Goal: Information Seeking & Learning: Learn about a topic

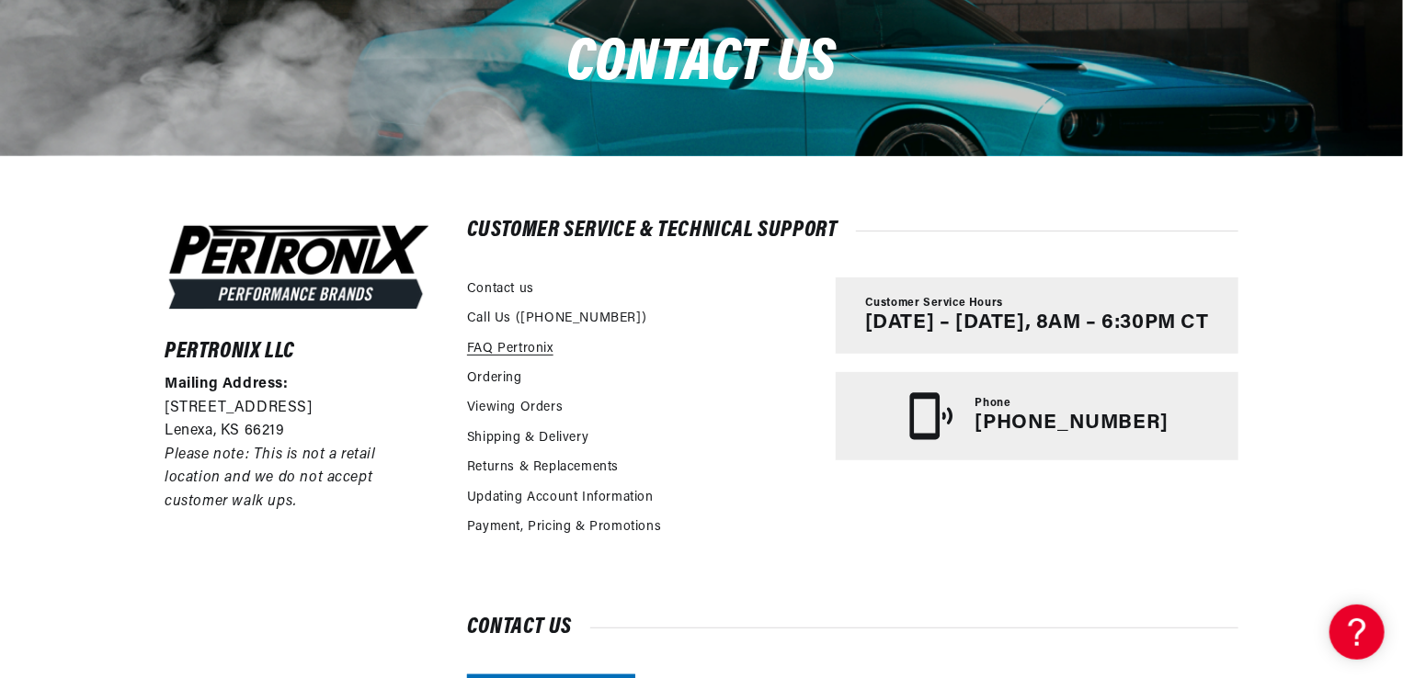
click at [530, 354] on link "FAQ Pertronix" at bounding box center [510, 349] width 86 height 20
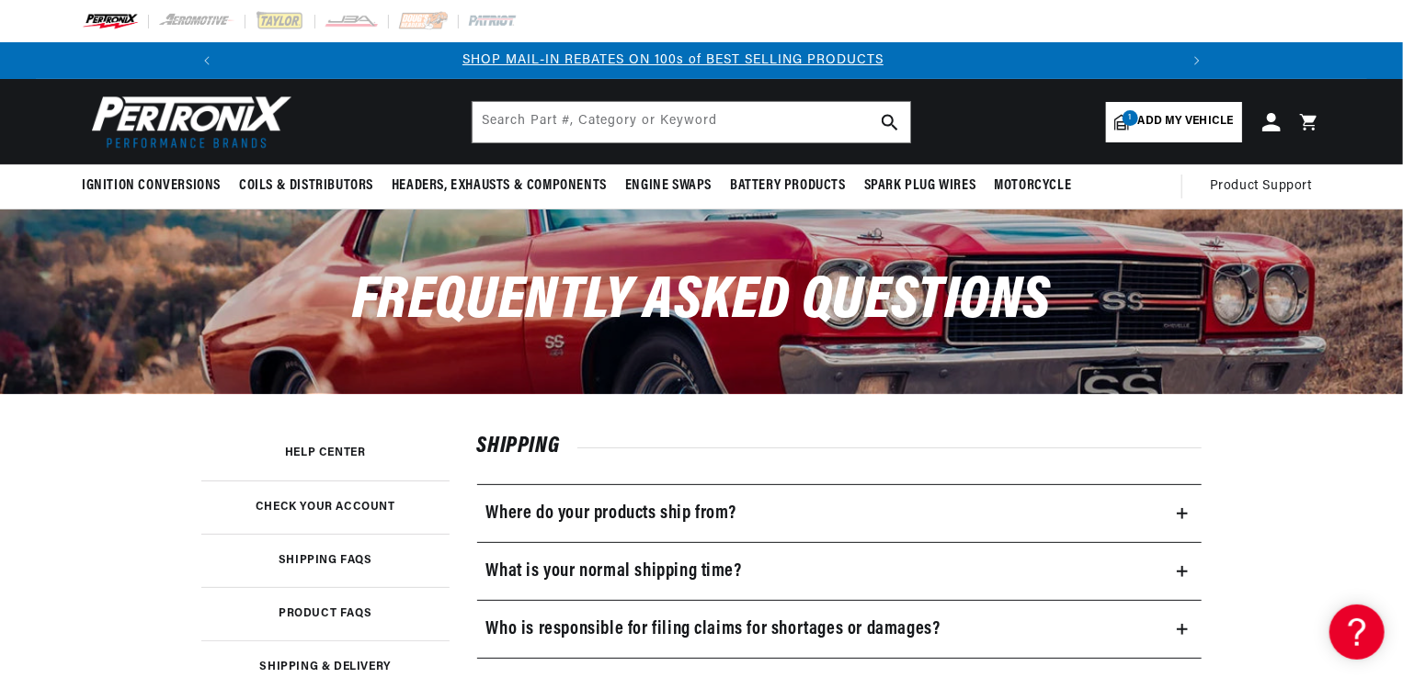
scroll to position [0, 983]
click at [291, 180] on span "Coils & Distributors" at bounding box center [306, 185] width 134 height 19
click at [301, 186] on span "Coils & Distributors" at bounding box center [306, 185] width 134 height 19
click at [304, 183] on span "Coils & Distributors" at bounding box center [306, 185] width 134 height 19
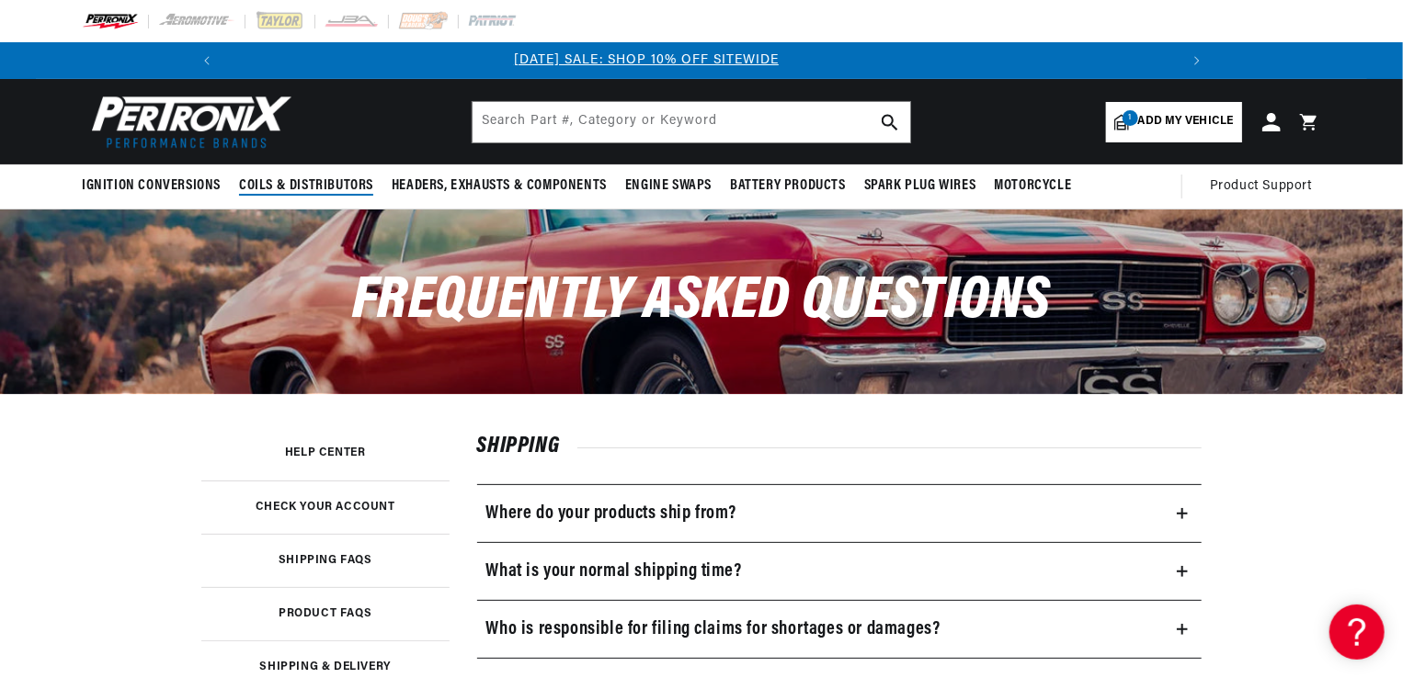
scroll to position [0, 0]
click at [304, 197] on summary "Coils & Distributors" at bounding box center [306, 186] width 153 height 43
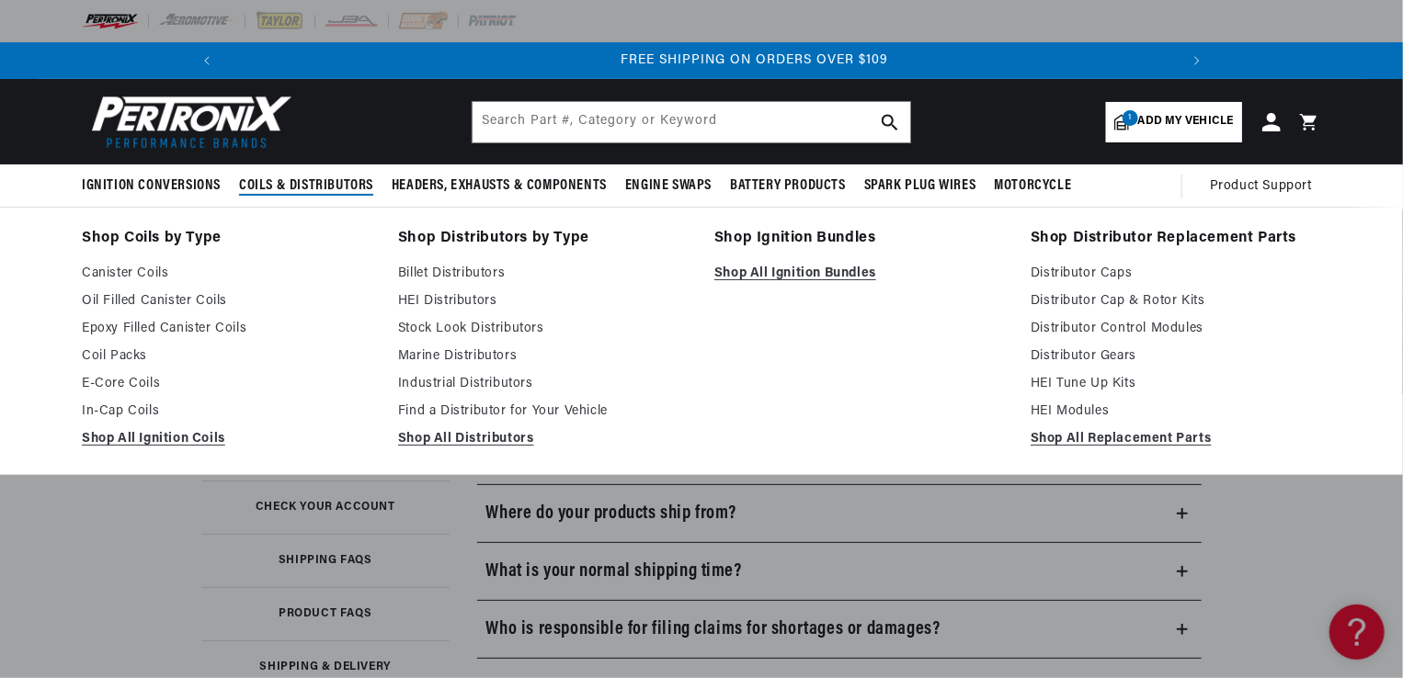
scroll to position [0, 1965]
click at [140, 436] on link "Shop All Ignition Coils" at bounding box center [227, 439] width 290 height 22
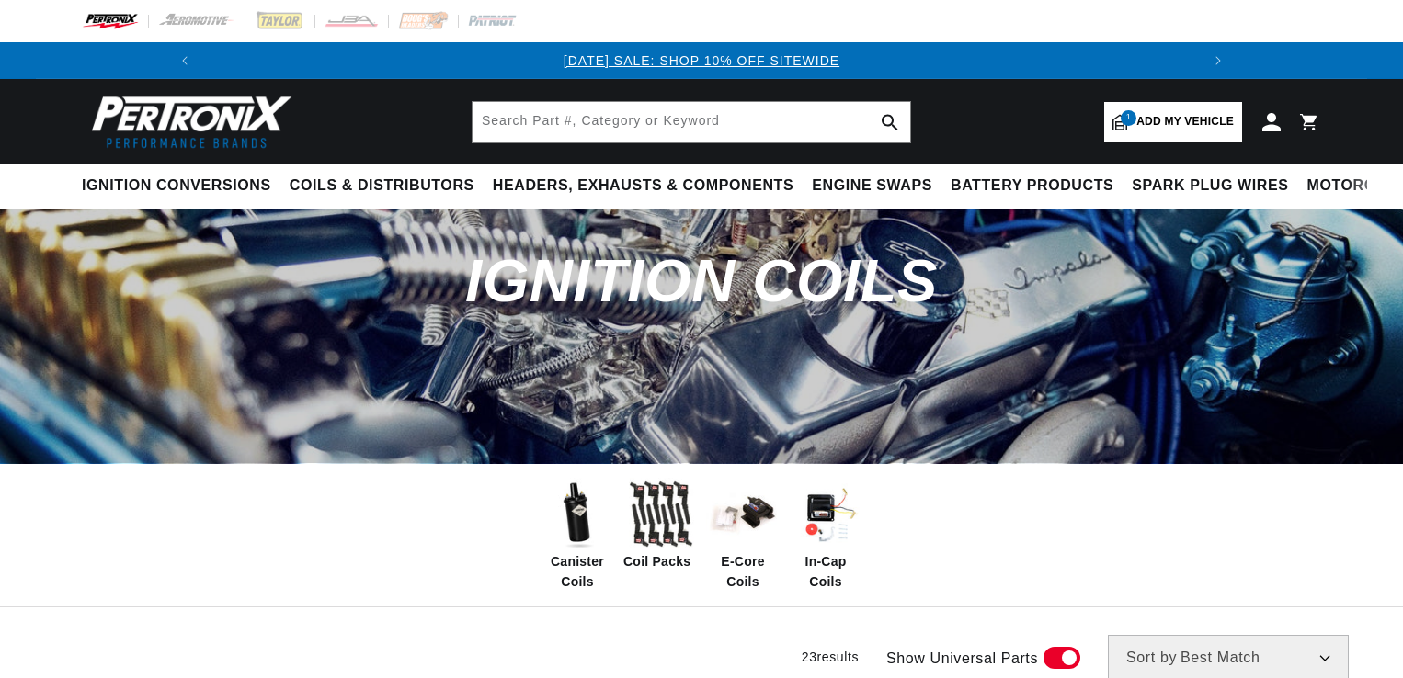
click at [1342, 603] on div "Canister Coils Coil Packs E-Core Coils In-Cap Coils" at bounding box center [701, 535] width 1403 height 145
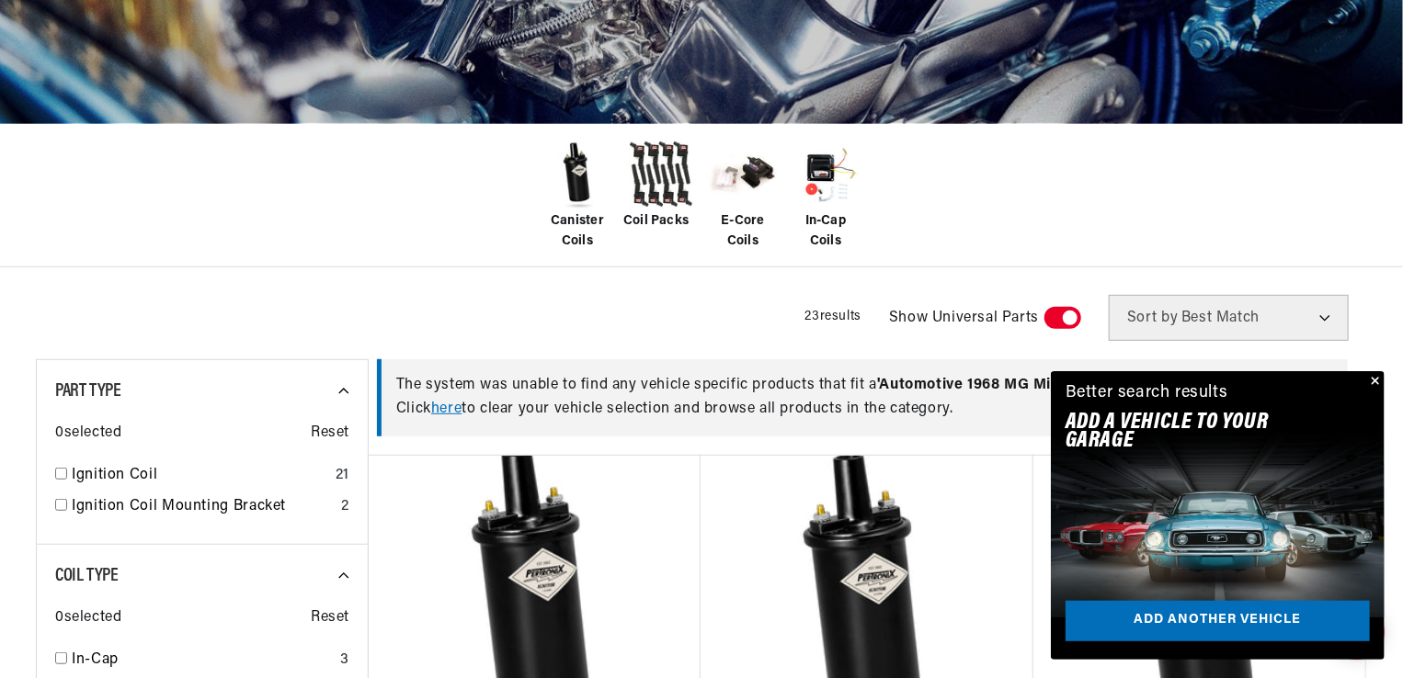
scroll to position [343, 0]
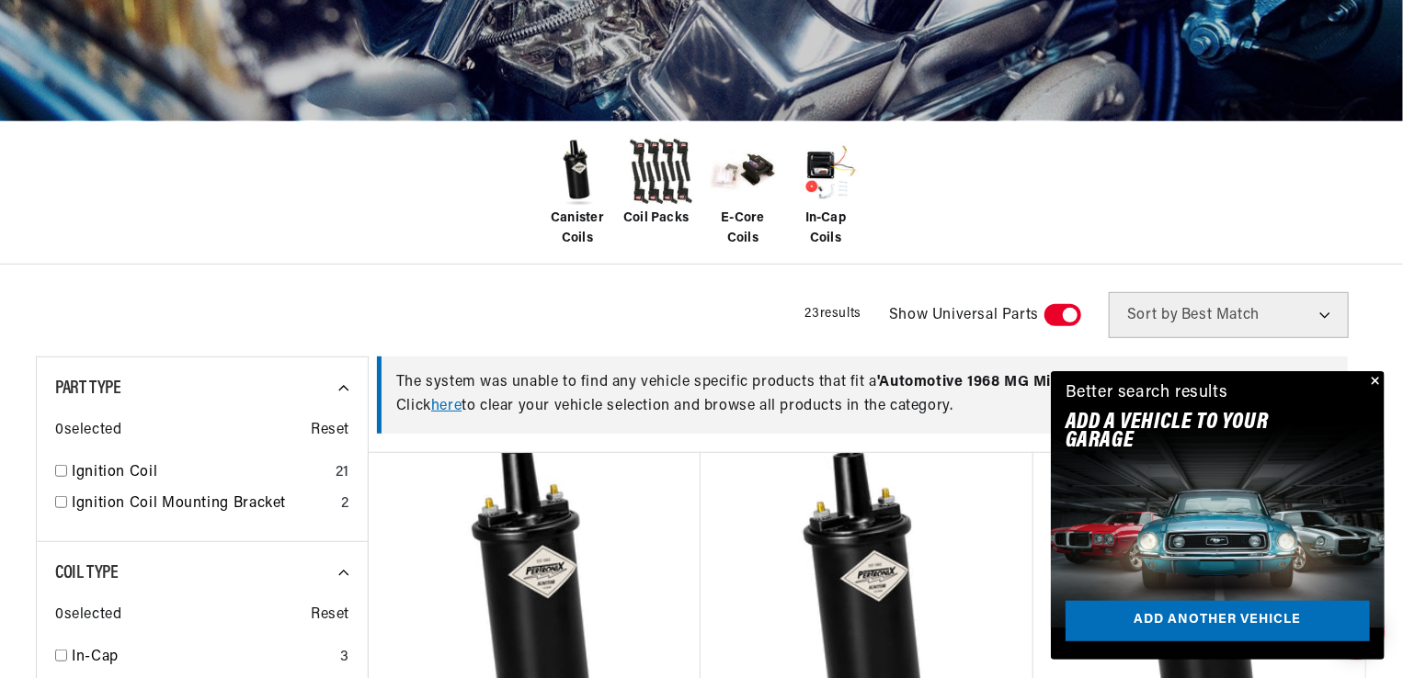
click at [1379, 401] on div "Better search results Add A VEHICLE to your garage Add another vehicle" at bounding box center [1218, 411] width 334 height 80
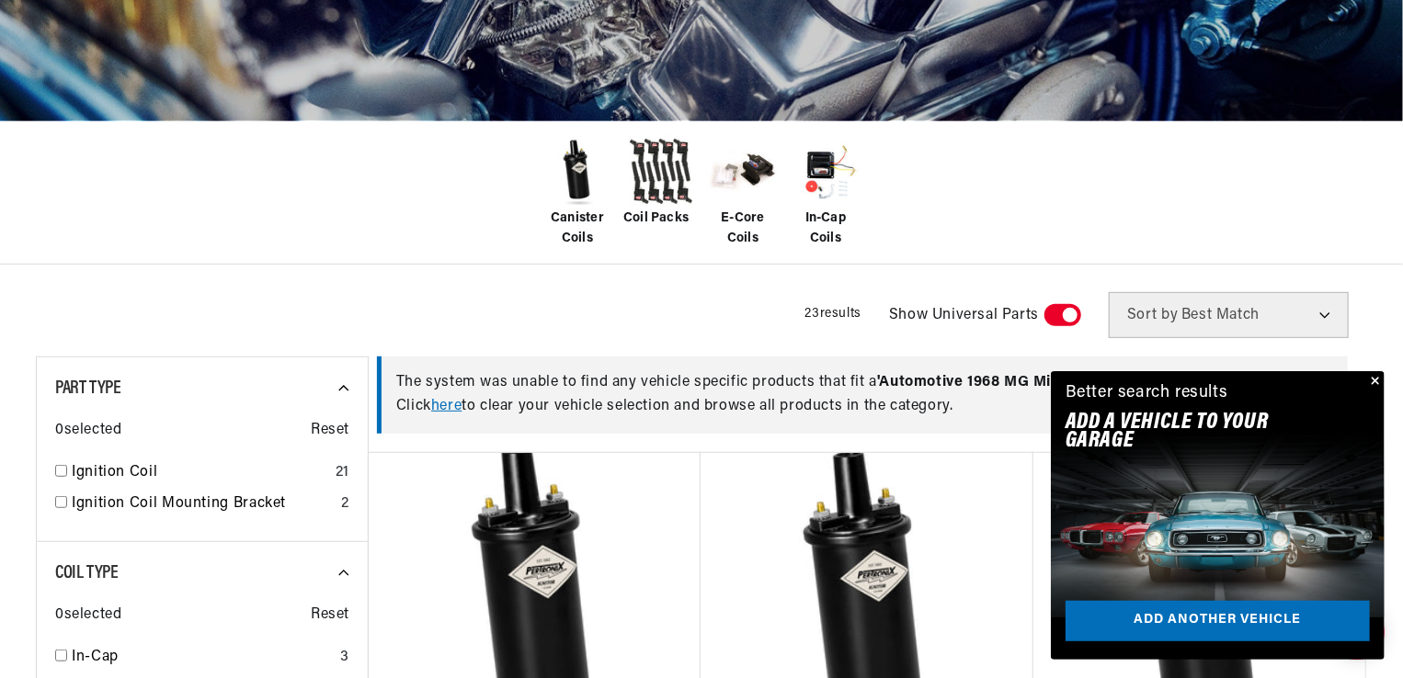
click at [1373, 389] on button "Close" at bounding box center [1373, 382] width 22 height 22
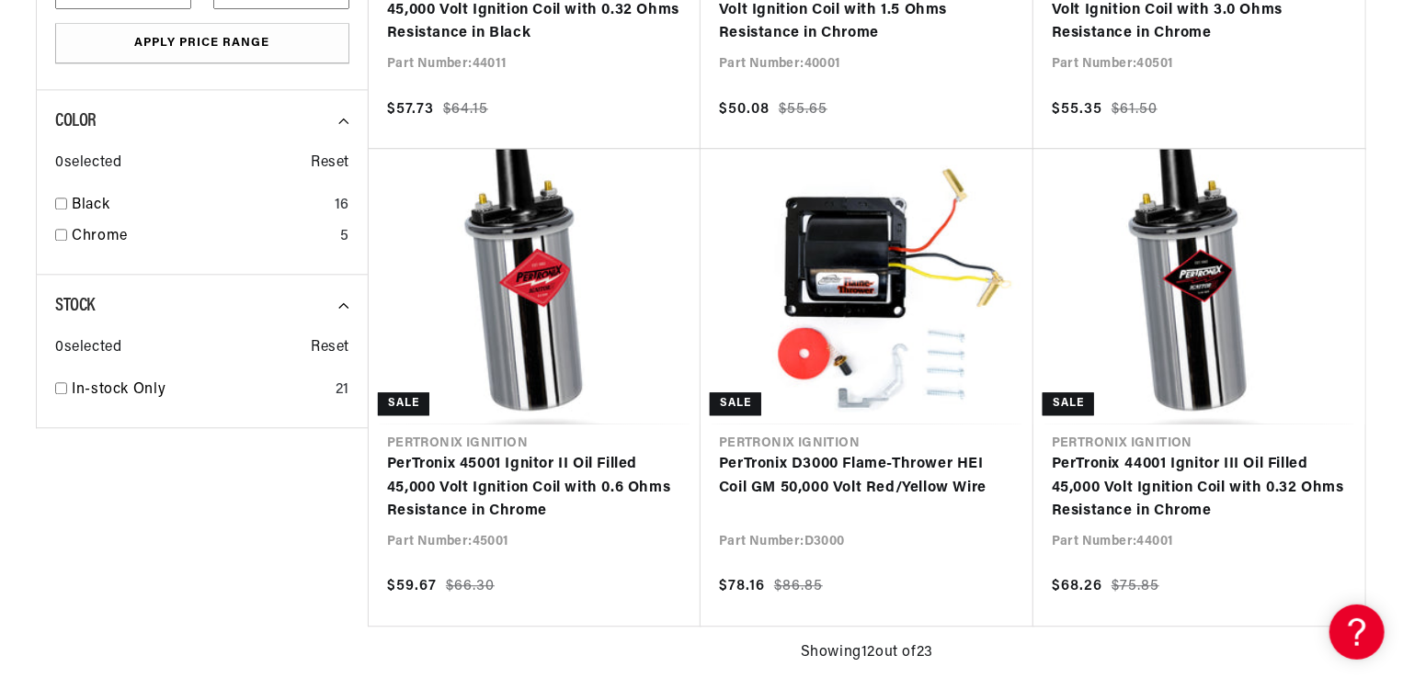
scroll to position [2081, 0]
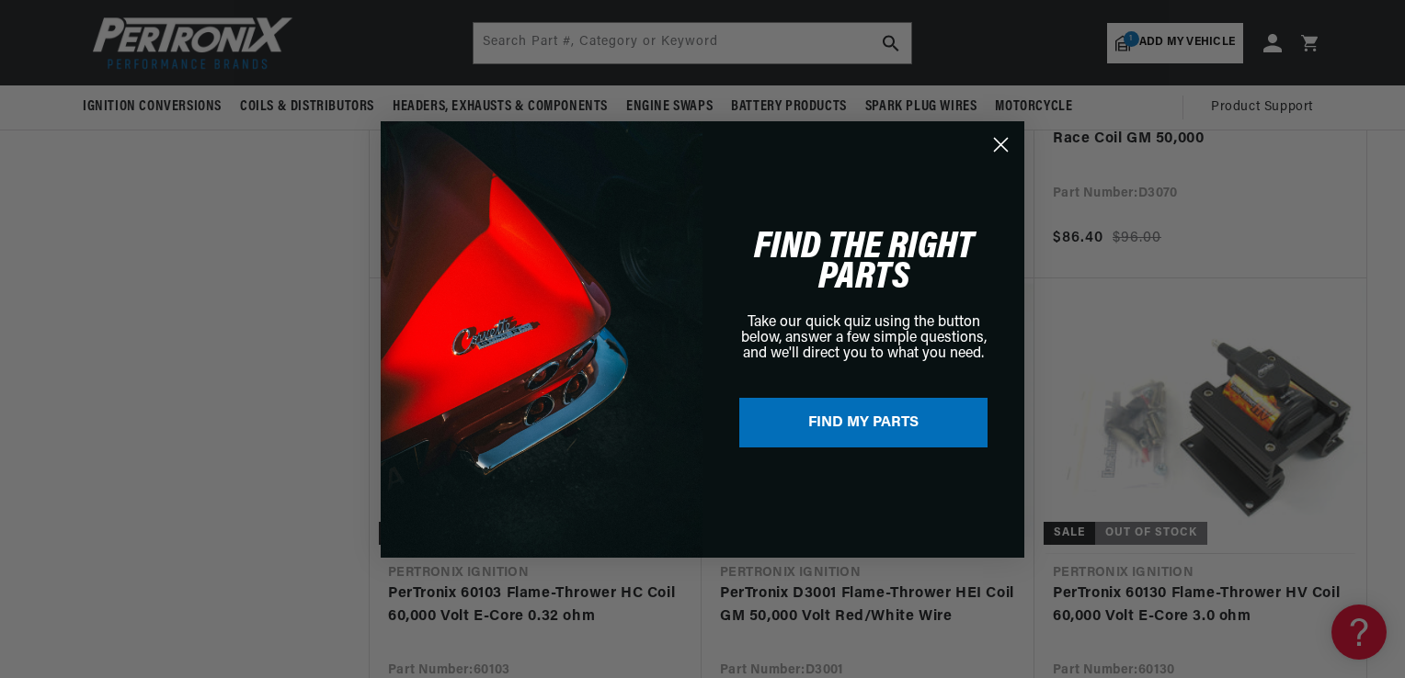
click at [1002, 139] on circle "Close dialog" at bounding box center [1000, 144] width 30 height 30
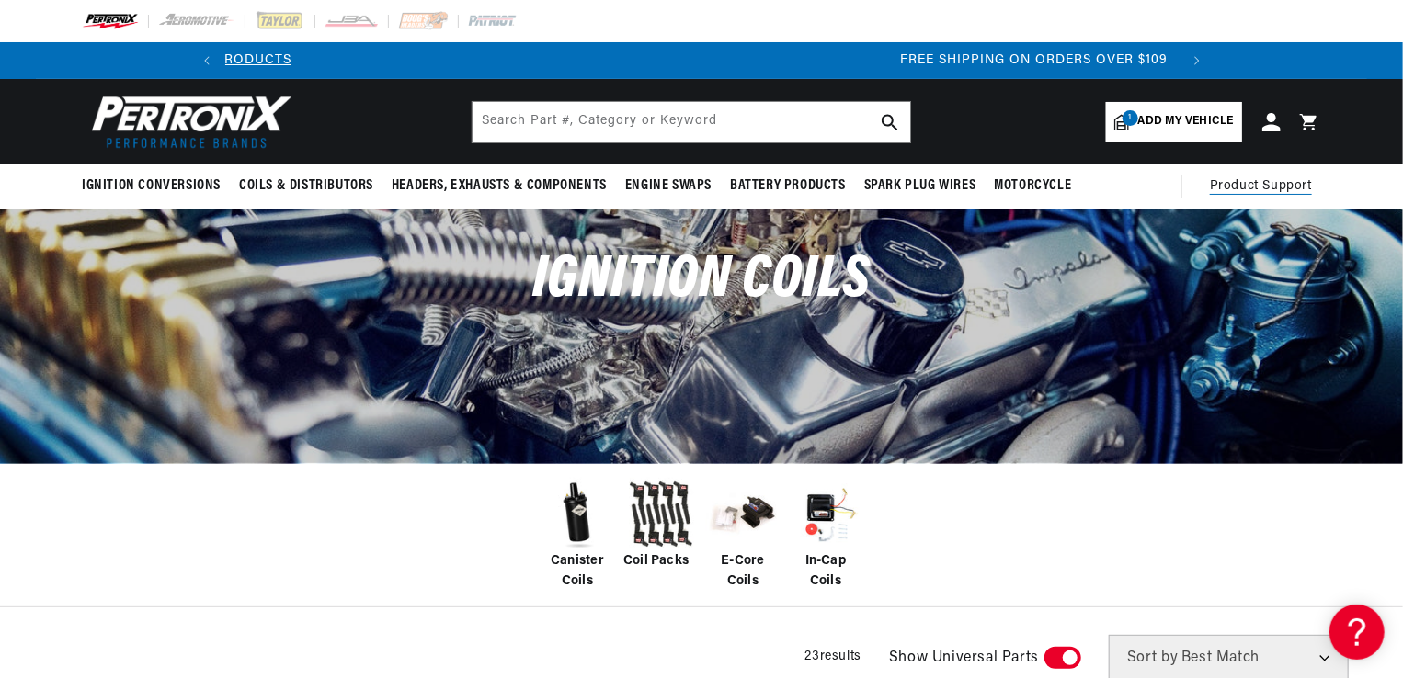
click at [1268, 178] on span "Product Support" at bounding box center [1261, 186] width 102 height 20
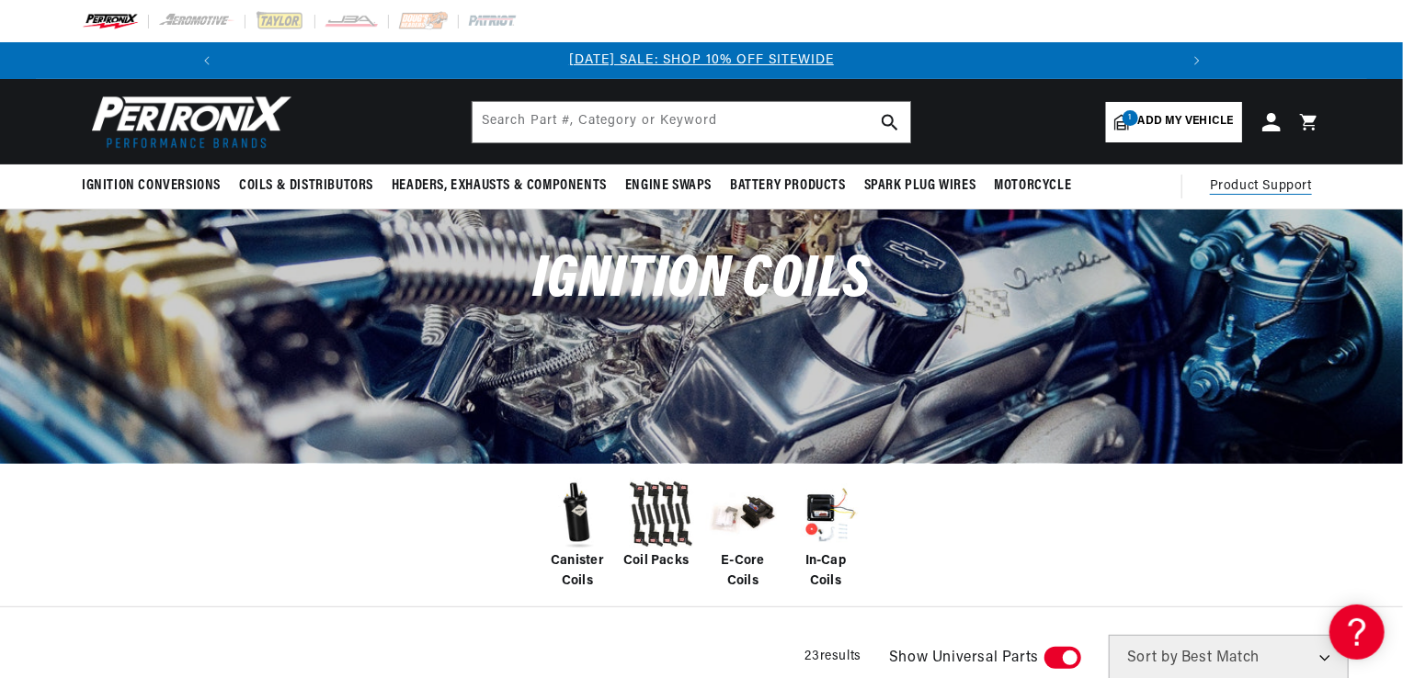
click at [1260, 194] on span "Product Support" at bounding box center [1261, 186] width 102 height 20
click at [1259, 190] on span "Product Support" at bounding box center [1261, 186] width 102 height 20
click at [1269, 188] on span "Product Support" at bounding box center [1261, 186] width 102 height 20
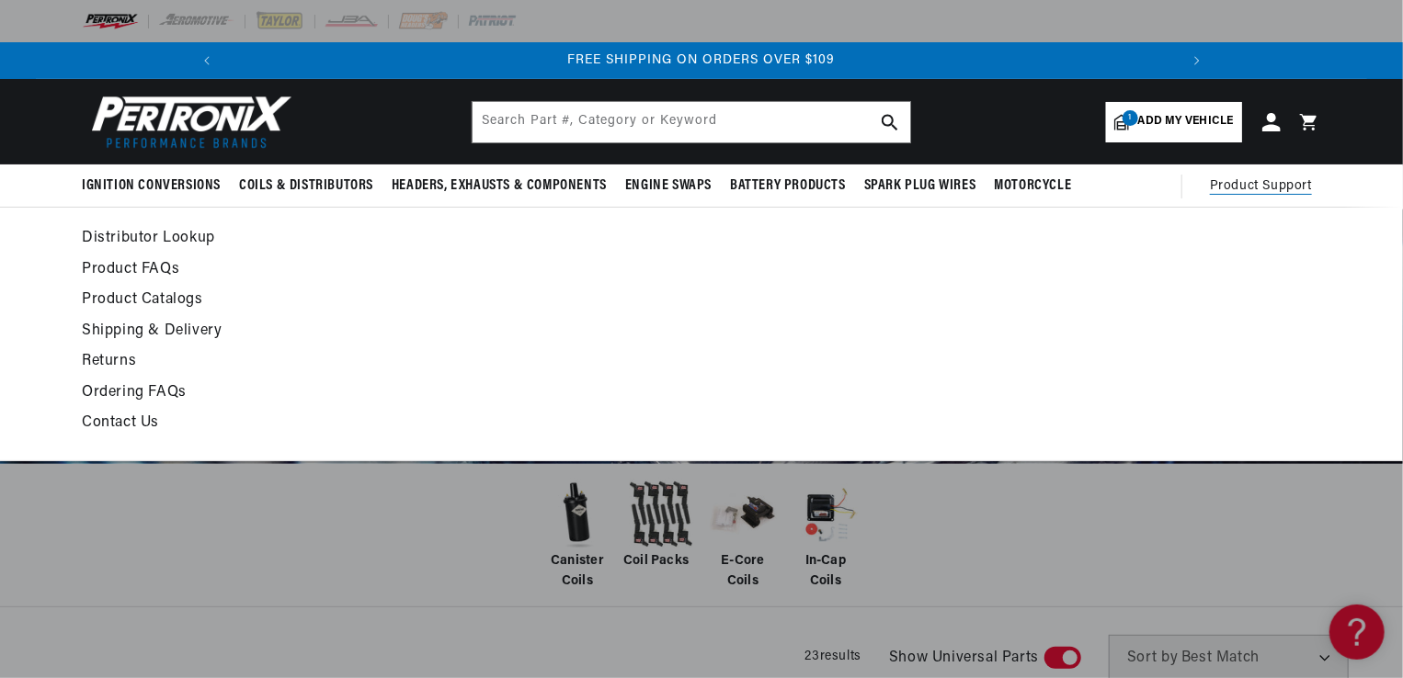
click at [126, 270] on link "Product FAQs" at bounding box center [534, 270] width 904 height 26
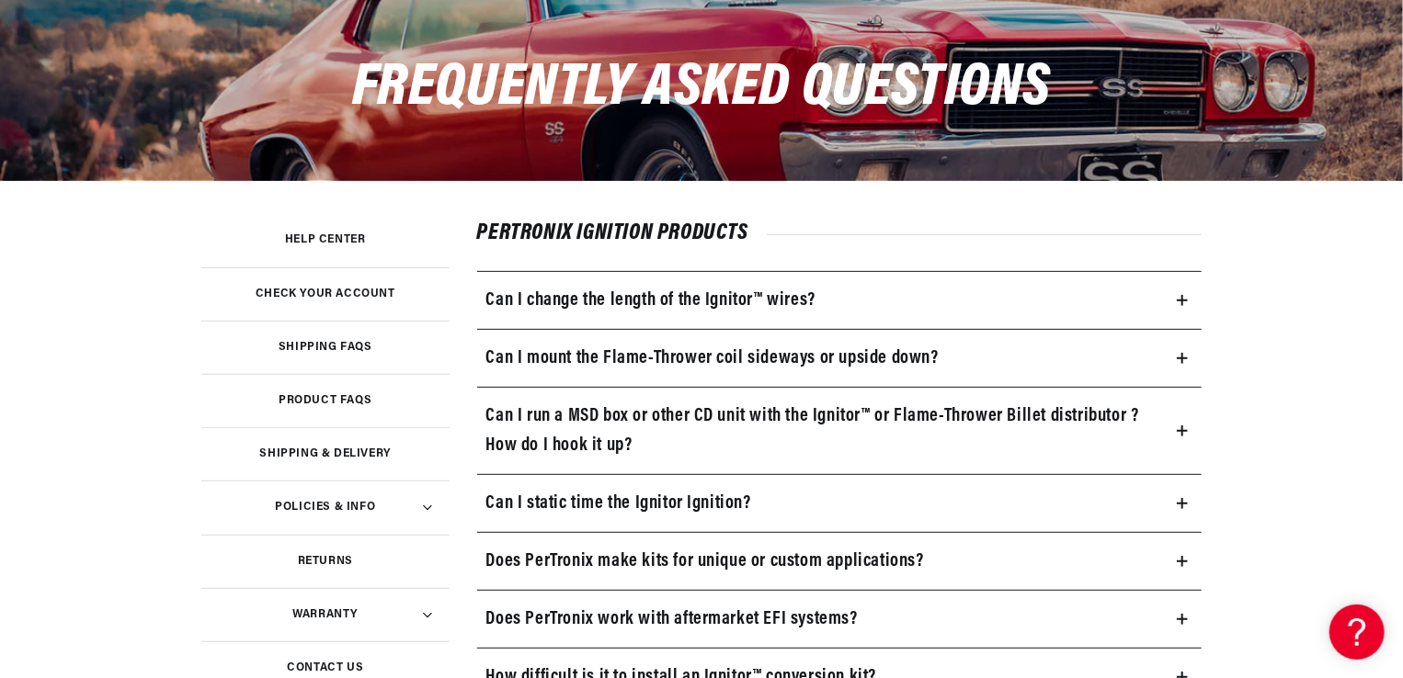
scroll to position [0, 983]
click at [1184, 359] on icon at bounding box center [1182, 358] width 11 height 11
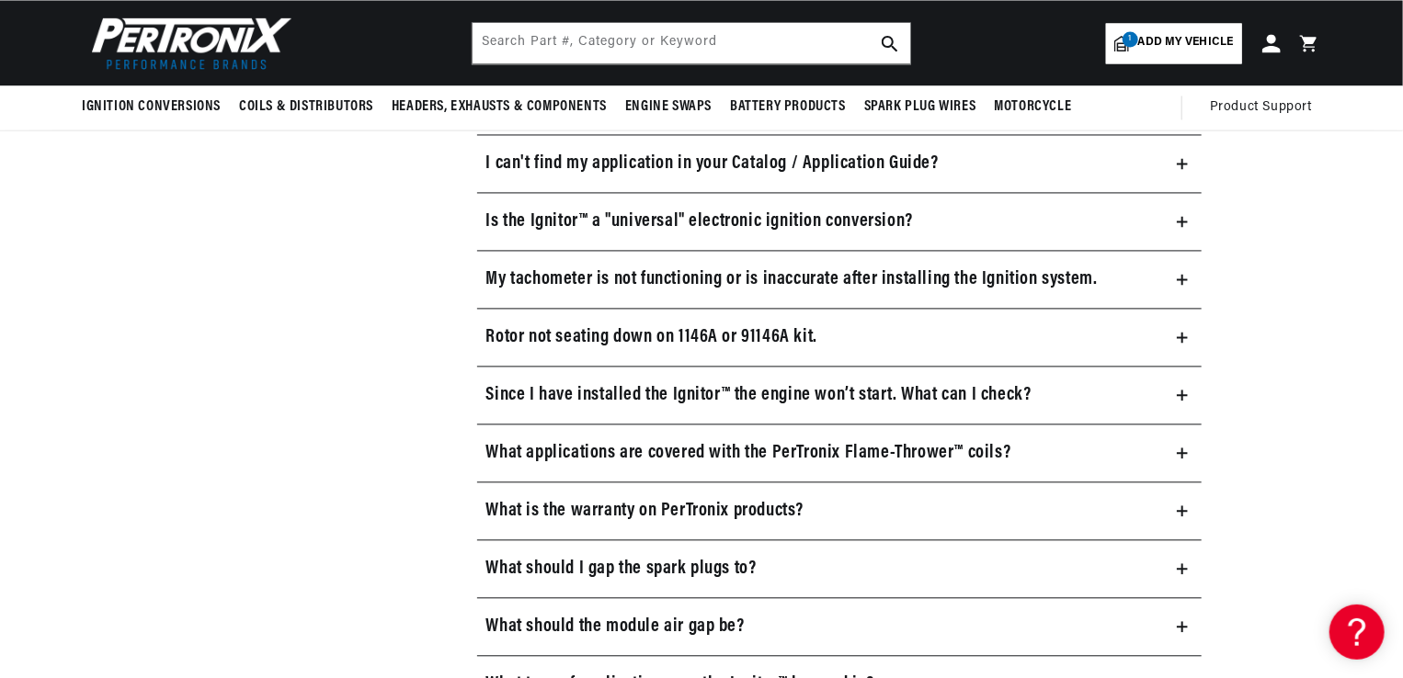
scroll to position [0, 0]
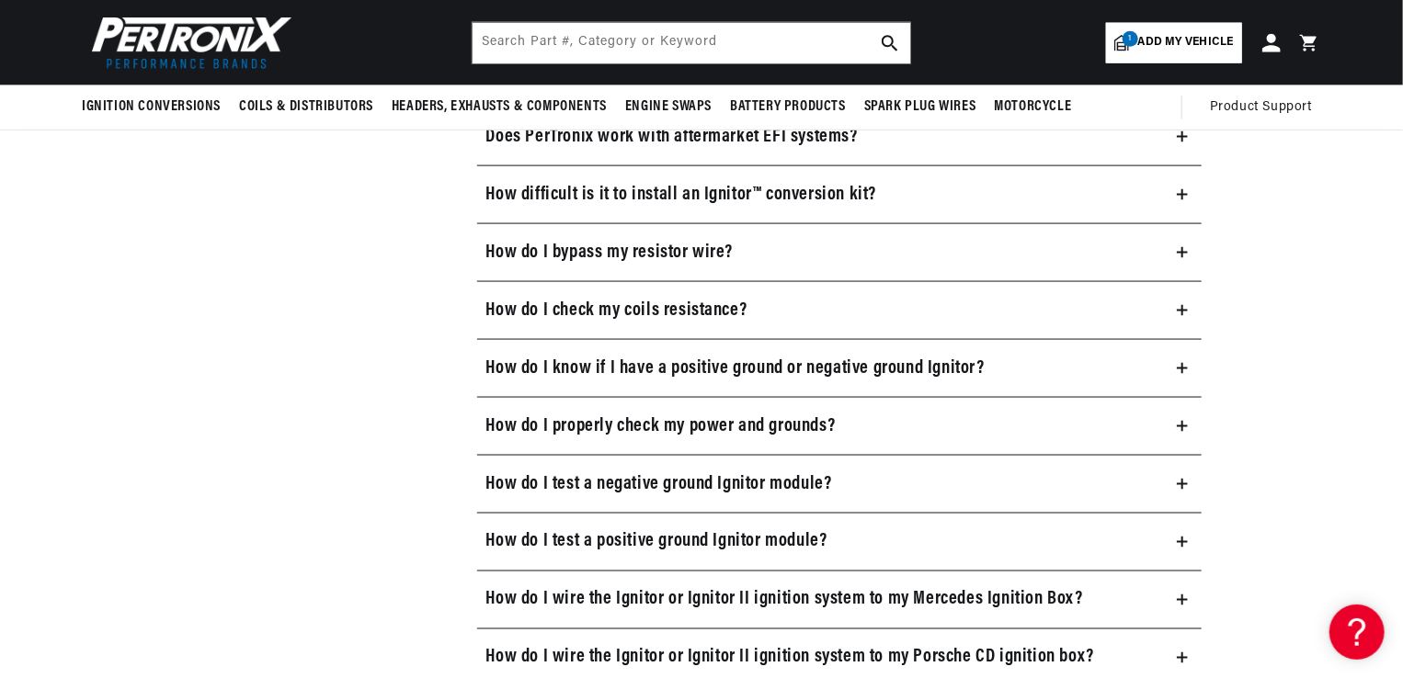
click at [1177, 307] on icon at bounding box center [1182, 310] width 11 height 11
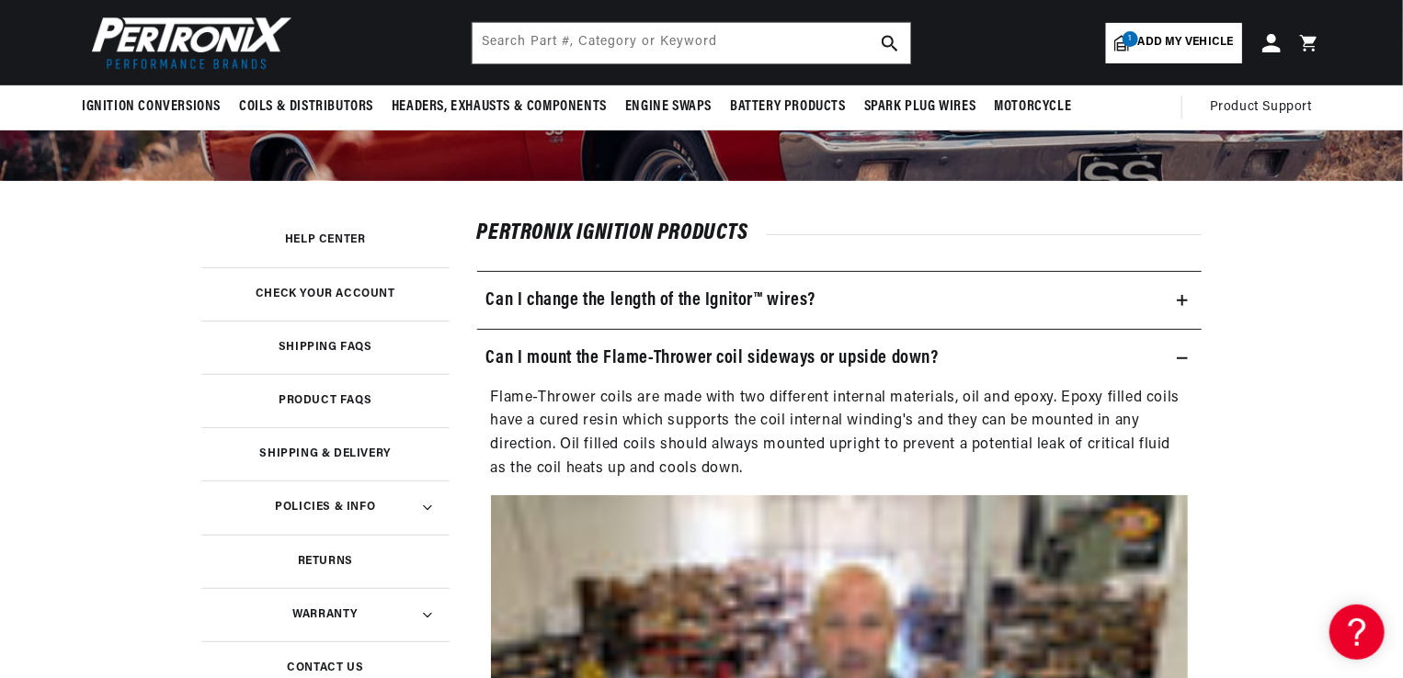
click at [1185, 301] on icon at bounding box center [1182, 300] width 11 height 11
